Goal: Information Seeking & Learning: Learn about a topic

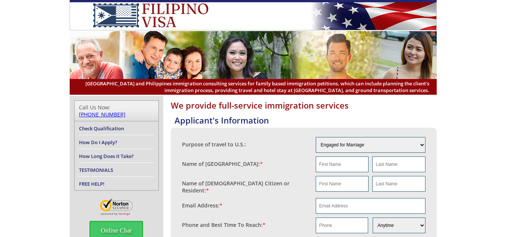
click at [476, 35] on header "[GEOGRAPHIC_DATA] and Philippines immigration consulting services for family ba…" at bounding box center [253, 47] width 506 height 95
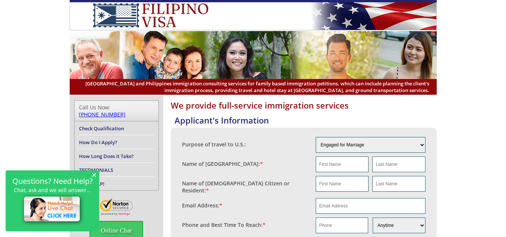
click at [96, 176] on span "×" at bounding box center [93, 174] width 5 height 6
